Goal: Information Seeking & Learning: Learn about a topic

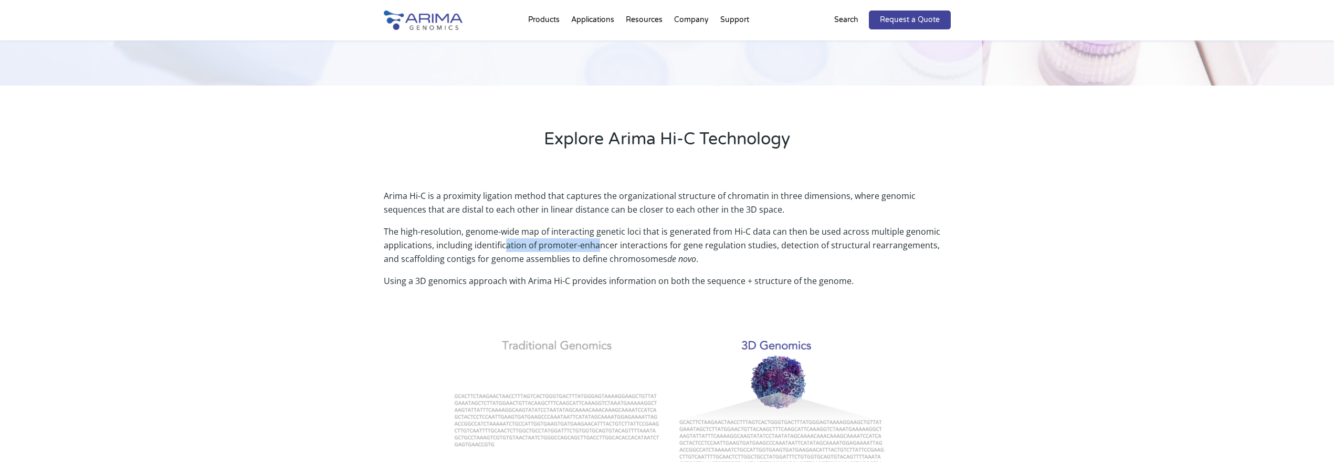
drag, startPoint x: 596, startPoint y: 244, endPoint x: 577, endPoint y: 237, distance: 19.9
click at [597, 244] on p "The high-resolution, genome-wide map of interacting genetic loci that is genera…" at bounding box center [667, 249] width 567 height 49
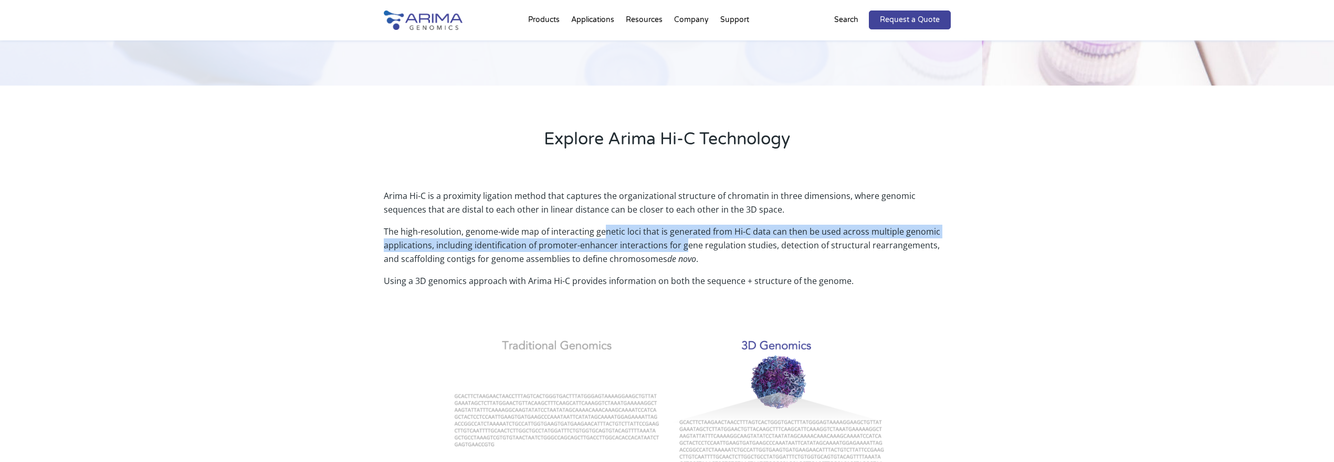
drag, startPoint x: 725, startPoint y: 245, endPoint x: 733, endPoint y: 245, distance: 7.9
click at [733, 245] on p "The high-resolution, genome-wide map of interacting genetic loci that is genera…" at bounding box center [667, 249] width 567 height 49
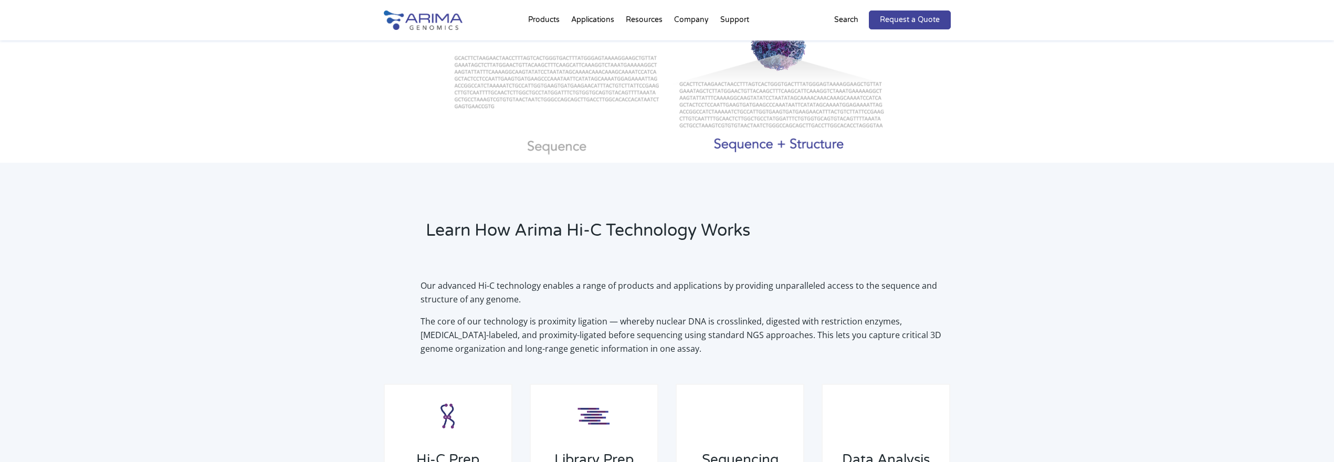
scroll to position [635, 0]
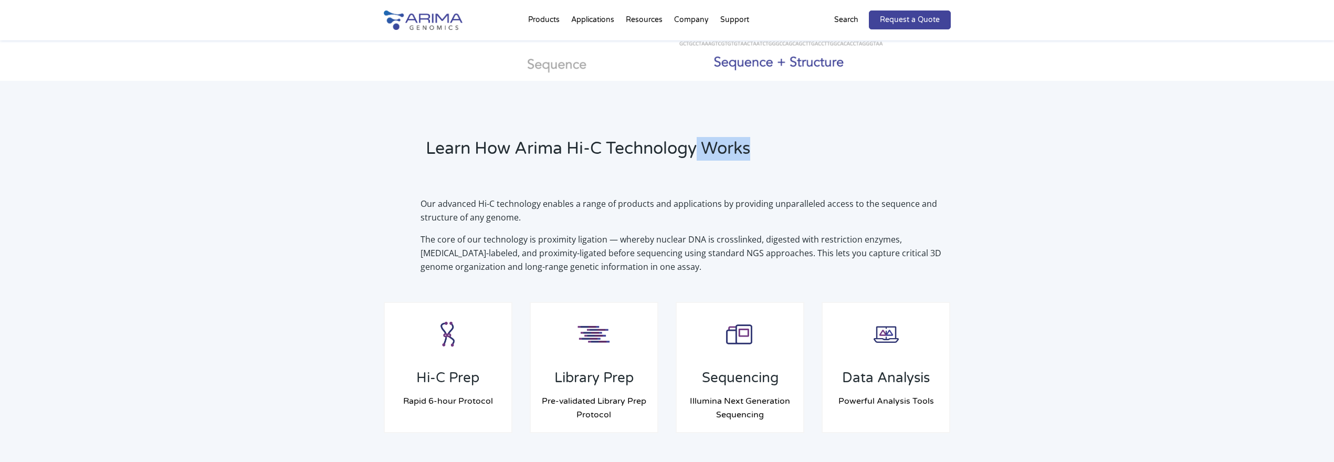
drag, startPoint x: 700, startPoint y: 157, endPoint x: 822, endPoint y: 172, distance: 123.8
click at [822, 172] on div "Learn How Arima Hi-C Technology Works" at bounding box center [667, 153] width 567 height 60
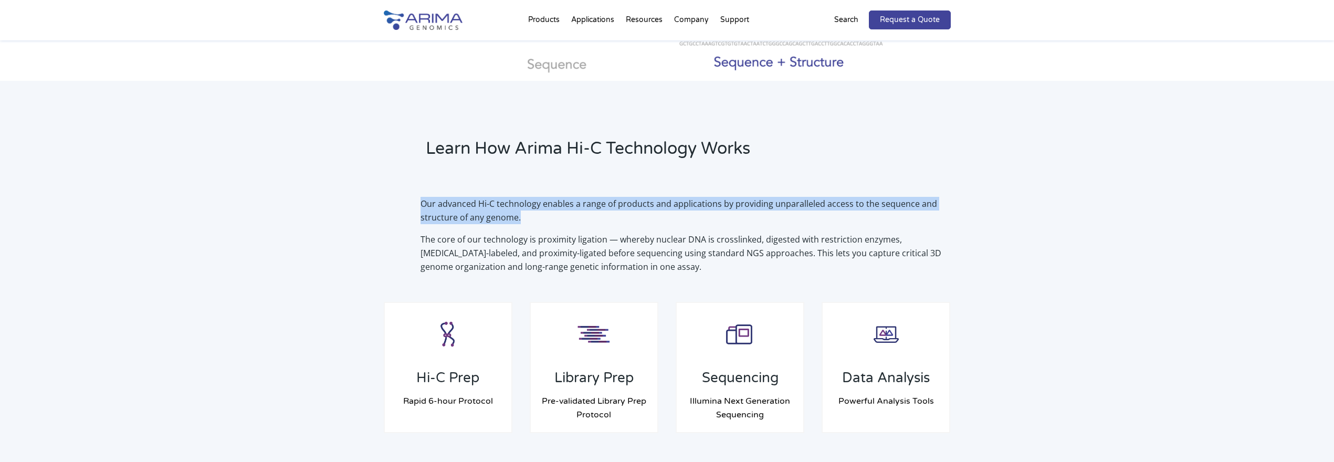
drag, startPoint x: 746, startPoint y: 187, endPoint x: 871, endPoint y: 218, distance: 128.4
click at [870, 218] on div "Our advanced Hi-C technology enables a range of products and applications by pr…" at bounding box center [667, 235] width 567 height 105
click at [871, 218] on p "Our advanced Hi-C technology enables a range of products and applications by pr…" at bounding box center [686, 215] width 530 height 36
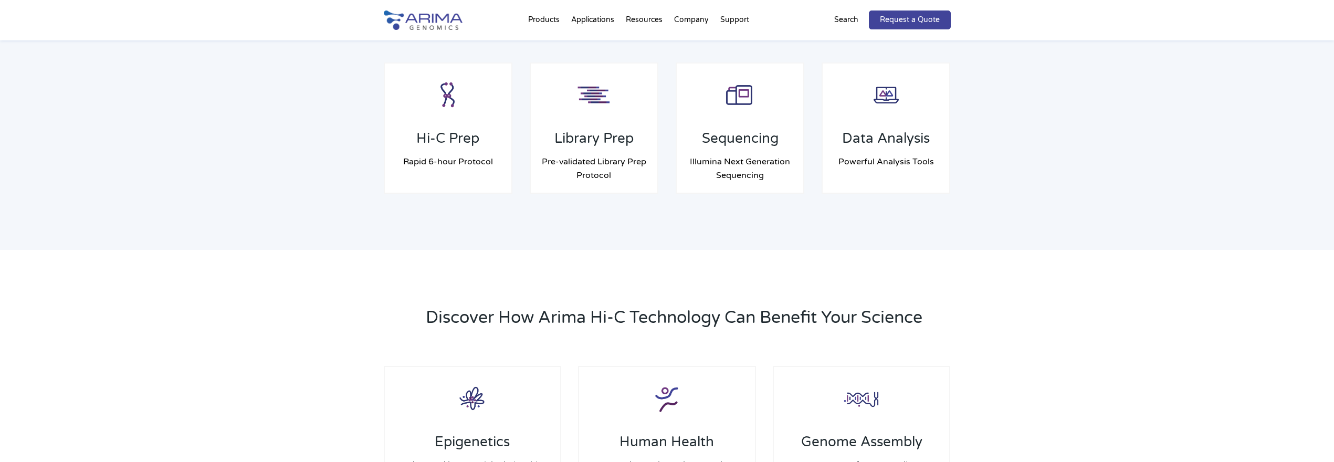
scroll to position [893, 0]
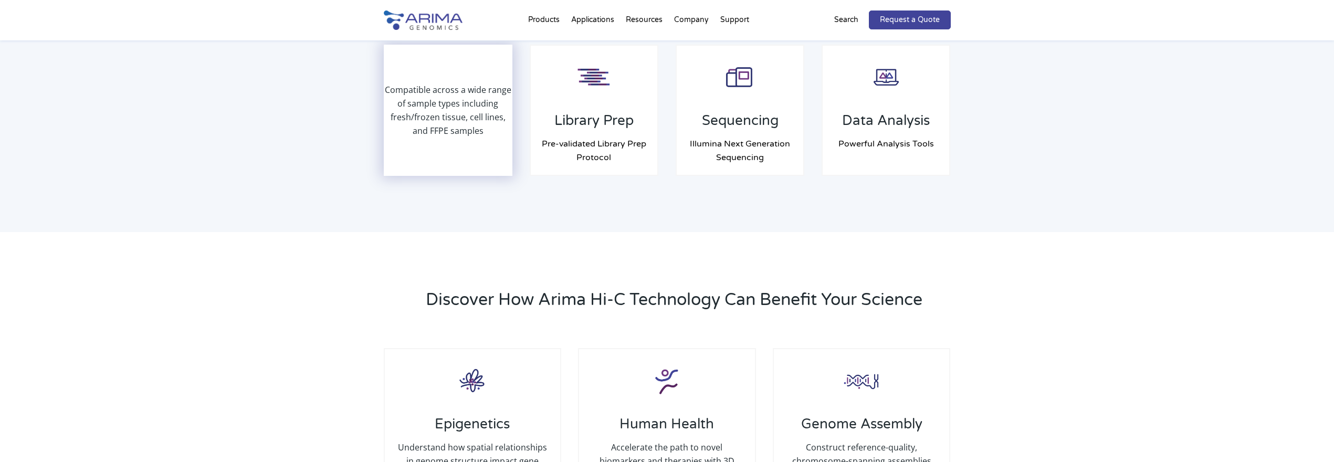
click at [448, 98] on p "Compatible across a wide range of sample types including fresh/frozen tissue, c…" at bounding box center [448, 110] width 127 height 55
drag, startPoint x: 448, startPoint y: 87, endPoint x: 462, endPoint y: 103, distance: 20.9
click at [462, 102] on p "Compatible across a wide range of sample types including fresh/frozen tissue, c…" at bounding box center [448, 110] width 127 height 55
click at [462, 103] on p "Compatible across a wide range of sample types including fresh/frozen tissue, c…" at bounding box center [448, 110] width 127 height 55
drag, startPoint x: 460, startPoint y: 119, endPoint x: 475, endPoint y: 129, distance: 18.9
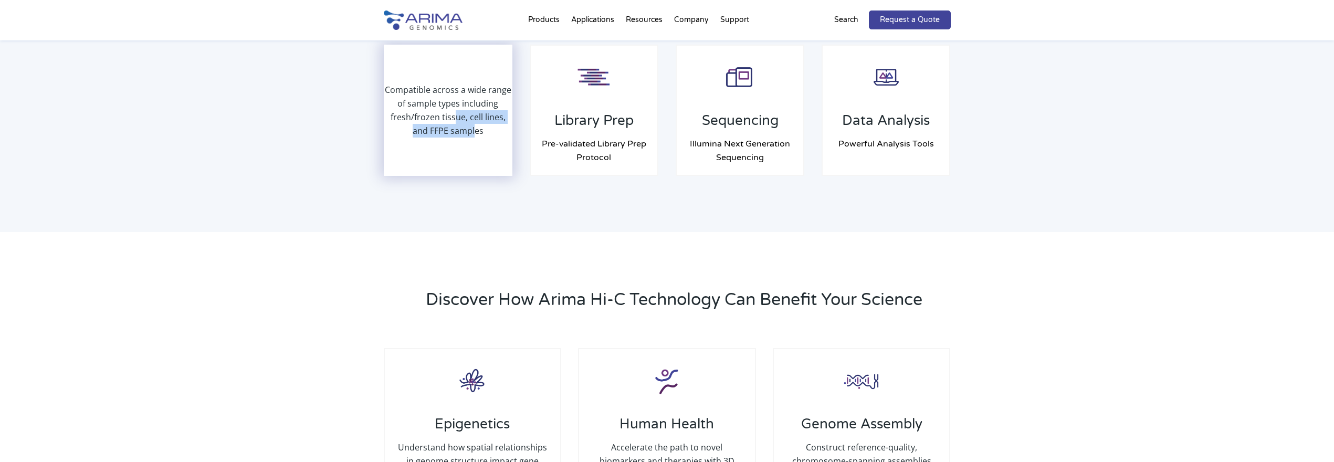
click at [475, 129] on p "Compatible across a wide range of sample types including fresh/frozen tissue, c…" at bounding box center [448, 110] width 127 height 55
drag, startPoint x: 397, startPoint y: 116, endPoint x: 491, endPoint y: 132, distance: 94.8
click at [491, 132] on p "Compatible across a wide range of sample types including fresh/frozen tissue, c…" at bounding box center [448, 110] width 127 height 55
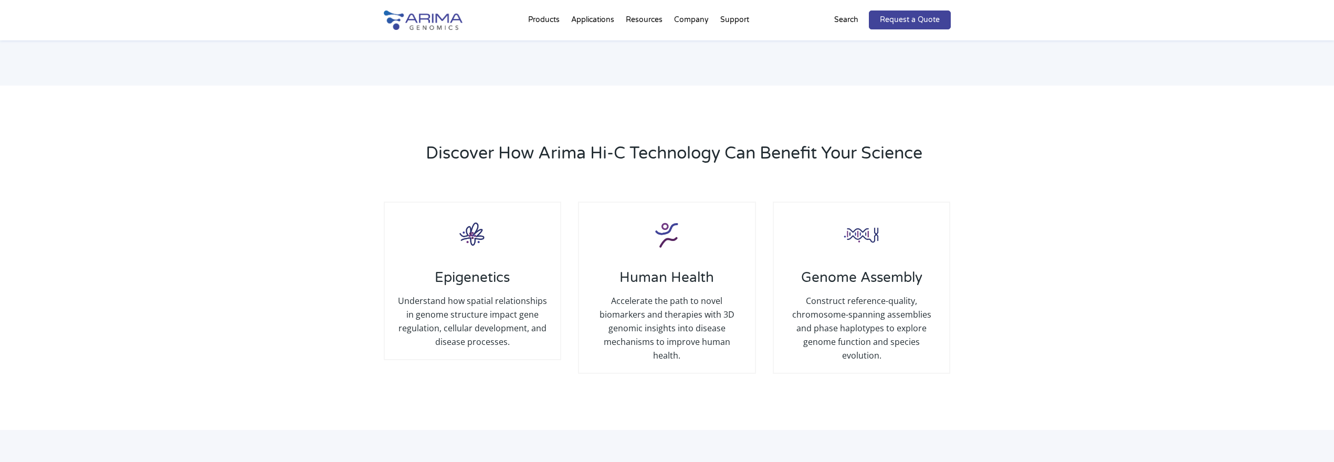
scroll to position [1038, 0]
